Goal: Task Accomplishment & Management: Manage account settings

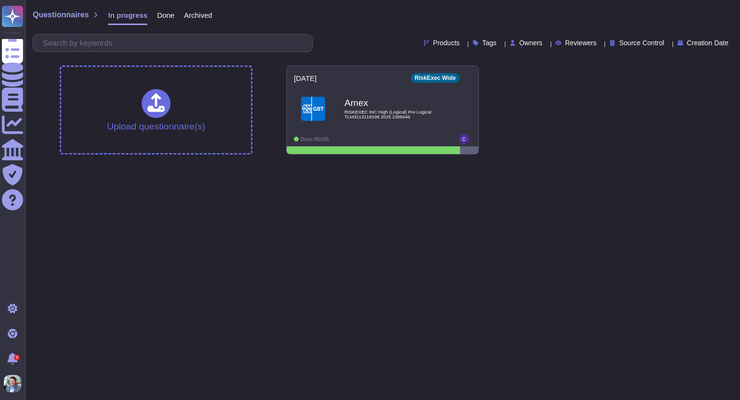
click at [238, 162] on html "Questionnaires Knowledge Base Documents Analytics CAIQ / SIG Trust Center Help …" at bounding box center [370, 81] width 740 height 162
click at [208, 162] on html "Questionnaires Knowledge Base Documents Analytics CAIQ / SIG Trust Center Help …" at bounding box center [370, 81] width 740 height 162
click at [175, 162] on html "Questionnaires Knowledge Base Documents Analytics CAIQ / SIG Trust Center Help …" at bounding box center [370, 81] width 740 height 162
click at [466, 162] on html "Questionnaires Knowledge Base Documents Analytics CAIQ / SIG Trust Center Help …" at bounding box center [370, 81] width 740 height 162
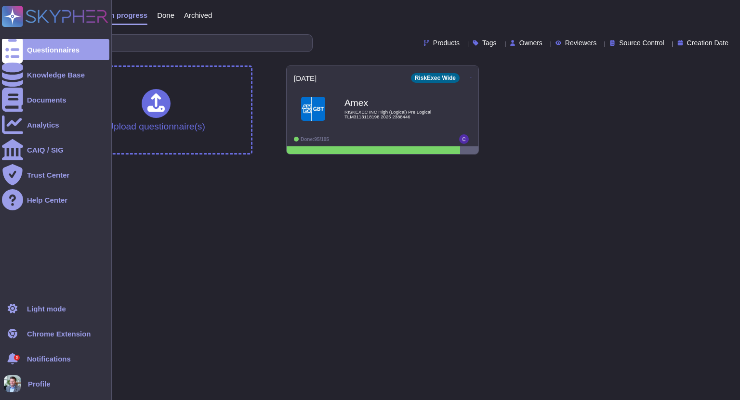
click at [23, 386] on div at bounding box center [15, 383] width 22 height 17
